Goal: Transaction & Acquisition: Purchase product/service

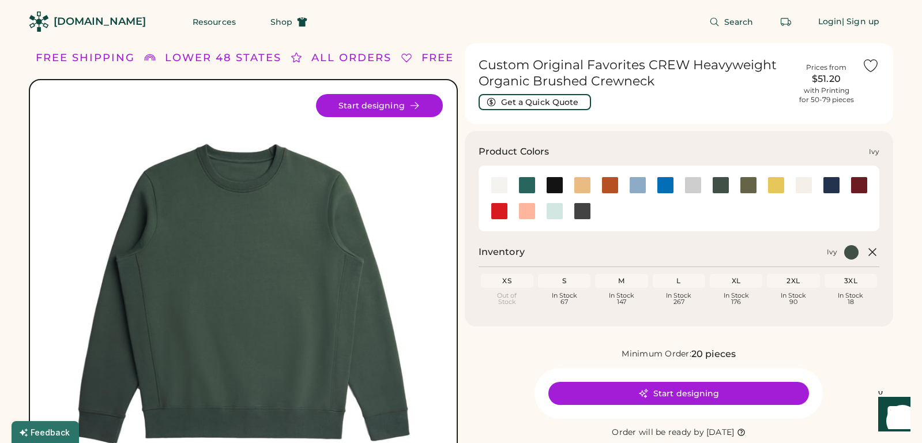
click at [716, 178] on div at bounding box center [720, 184] width 17 height 17
click at [760, 187] on div at bounding box center [748, 184] width 28 height 17
click at [751, 185] on div at bounding box center [748, 184] width 17 height 17
click at [752, 185] on div at bounding box center [748, 184] width 17 height 17
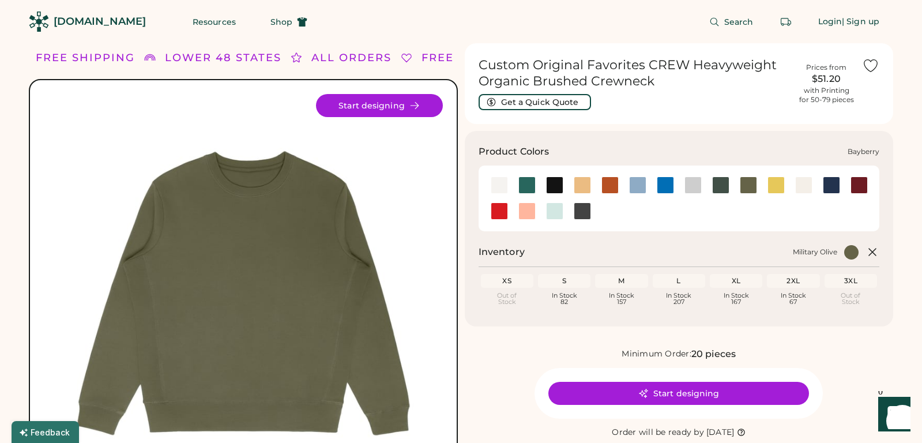
click at [525, 186] on div at bounding box center [526, 184] width 17 height 17
click at [523, 186] on div at bounding box center [526, 184] width 17 height 17
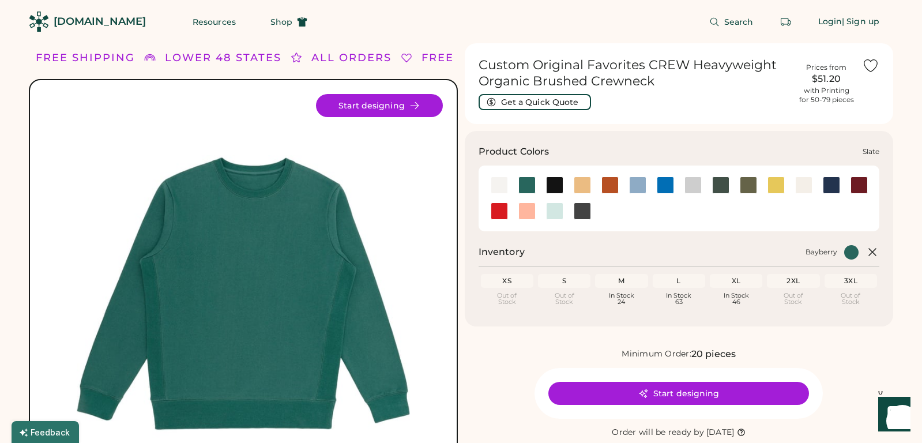
click at [589, 209] on div at bounding box center [582, 210] width 17 height 17
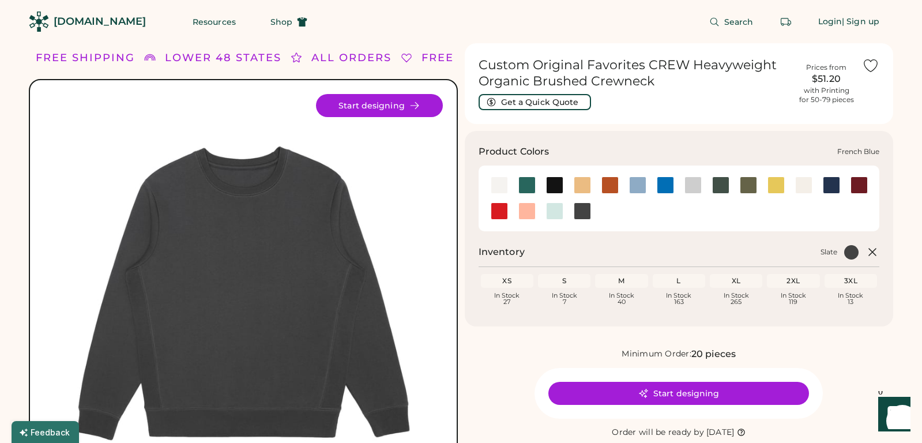
click at [651, 192] on div at bounding box center [665, 184] width 28 height 17
